Goal: Information Seeking & Learning: Learn about a topic

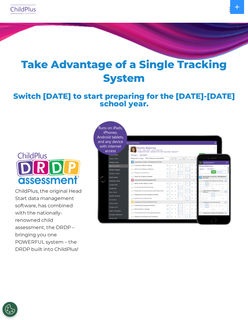
click at [21, 10] on img at bounding box center [23, 10] width 28 height 14
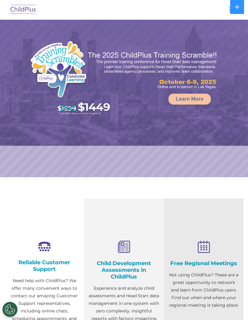
select select "MEDIUM"
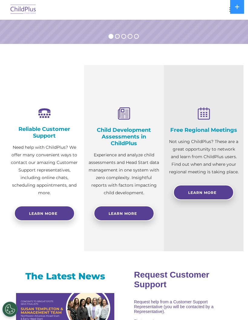
scroll to position [134, 0]
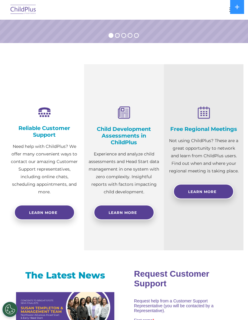
click at [116, 217] on link "Learn More" at bounding box center [124, 212] width 61 height 15
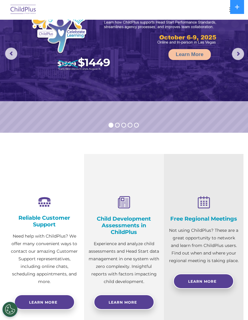
scroll to position [0, 0]
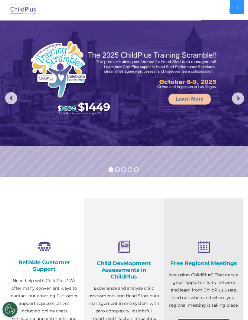
click at [226, 16] on div at bounding box center [124, 9] width 224 height 15
click at [236, 22] on img at bounding box center [124, 83] width 248 height 126
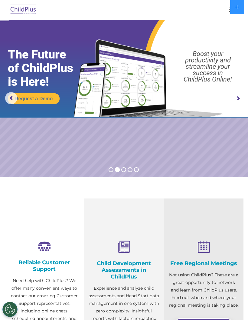
click at [239, 8] on icon at bounding box center [237, 7] width 5 height 5
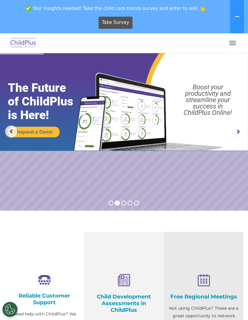
click at [229, 44] on button "button" at bounding box center [232, 43] width 13 height 10
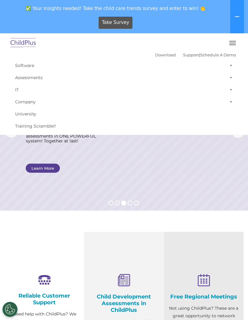
click at [26, 79] on link "Assessments" at bounding box center [124, 77] width 224 height 12
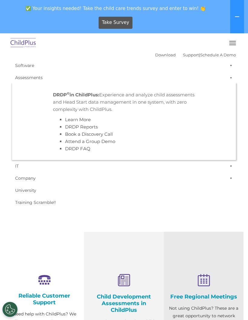
click at [71, 63] on link "Software" at bounding box center [124, 65] width 224 height 12
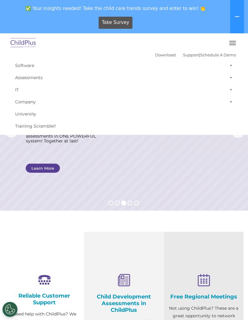
click at [25, 44] on img at bounding box center [23, 43] width 28 height 14
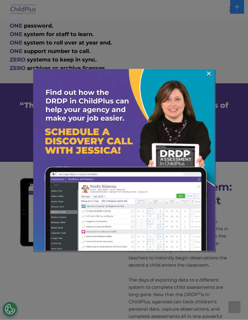
scroll to position [467, 0]
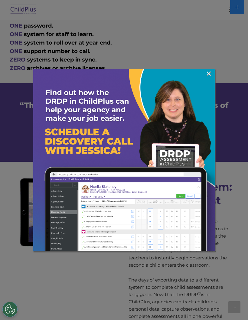
click at [211, 74] on link "×" at bounding box center [209, 74] width 7 height 6
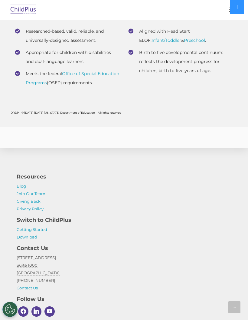
scroll to position [2878, 0]
click at [25, 239] on link "Download" at bounding box center [27, 237] width 21 height 5
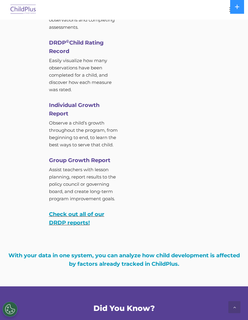
scroll to position [2262, 0]
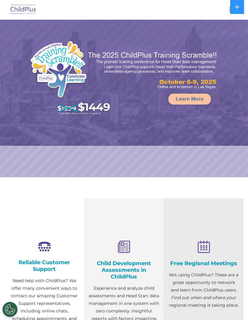
select select "MEDIUM"
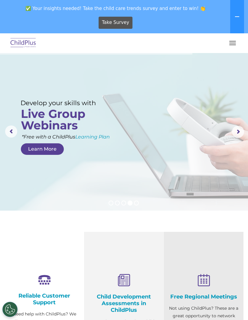
click at [22, 38] on img at bounding box center [23, 43] width 28 height 14
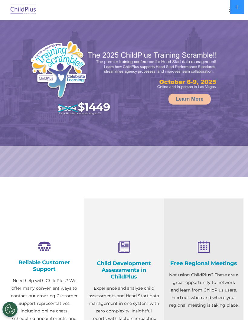
select select "MEDIUM"
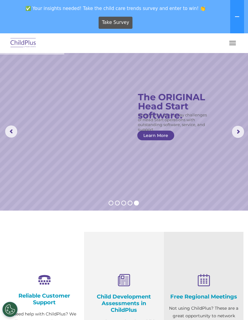
click at [24, 41] on img at bounding box center [23, 43] width 28 height 14
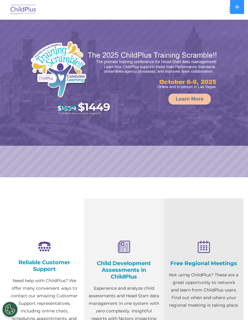
select select "MEDIUM"
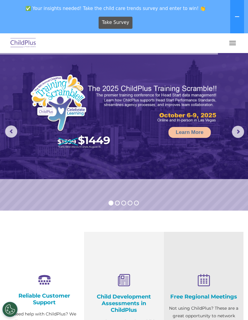
click at [27, 47] on img at bounding box center [23, 43] width 28 height 14
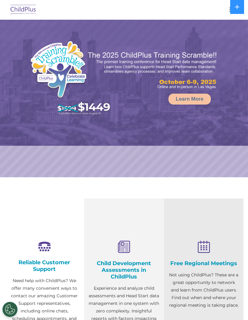
select select "MEDIUM"
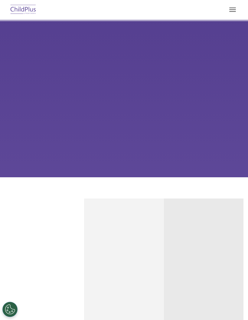
scroll to position [358, 0]
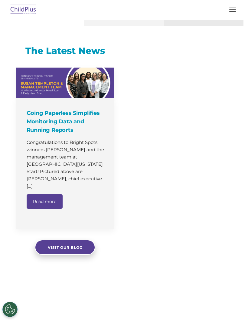
select select "MEDIUM"
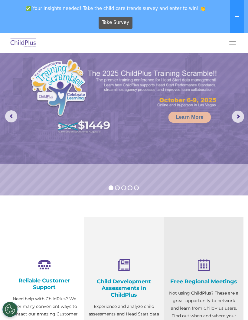
scroll to position [0, 0]
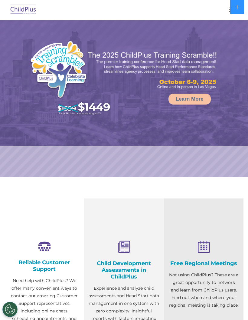
select select "MEDIUM"
